Goal: Task Accomplishment & Management: Manage account settings

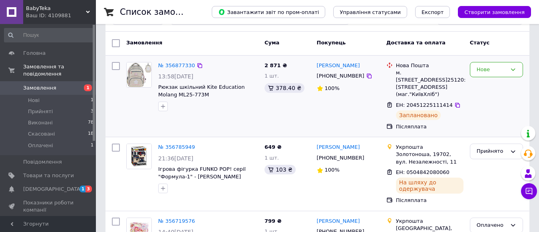
scroll to position [40, 0]
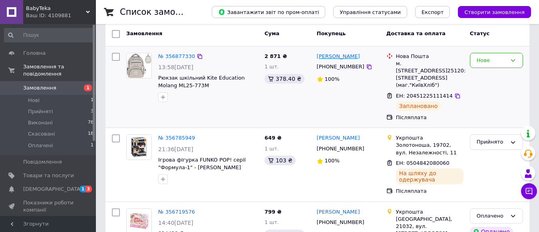
click at [339, 55] on link "[PERSON_NAME]" at bounding box center [338, 57] width 43 height 8
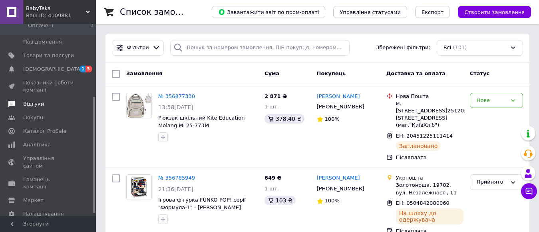
click at [44, 100] on span "Відгуки" at bounding box center [48, 103] width 51 height 7
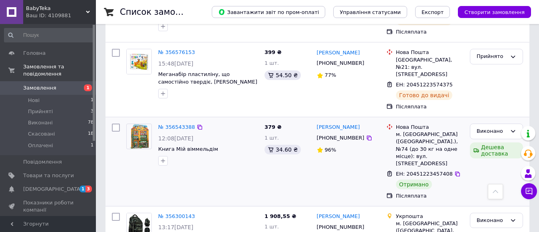
scroll to position [280, 0]
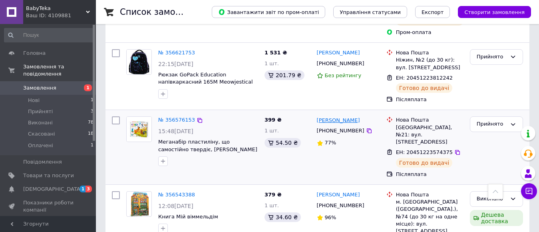
click at [341, 117] on link "[PERSON_NAME]" at bounding box center [338, 121] width 43 height 8
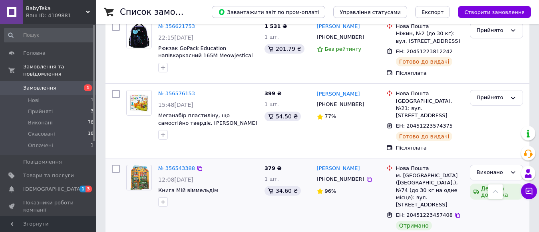
scroll to position [320, 0]
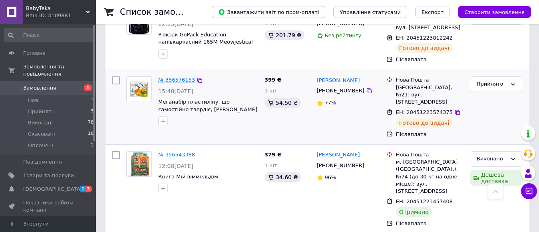
click at [180, 77] on link "№ 356576153" at bounding box center [176, 80] width 37 height 6
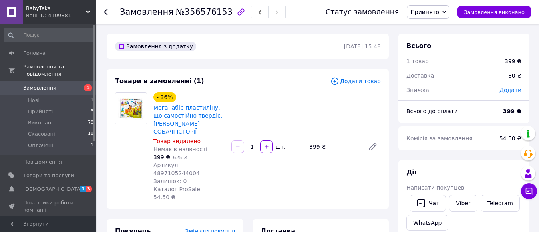
click at [192, 115] on link "Меганабір пластиліну, що самостійно твердіє, [PERSON_NAME] – СОБАЧІ ІСТОРІЇ" at bounding box center [188, 119] width 69 height 30
